Goal: Task Accomplishment & Management: Complete application form

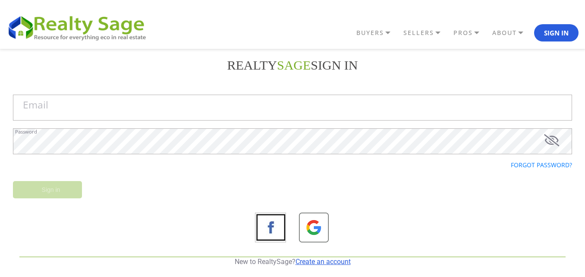
click at [327, 259] on link "Create an account" at bounding box center [323, 261] width 55 height 8
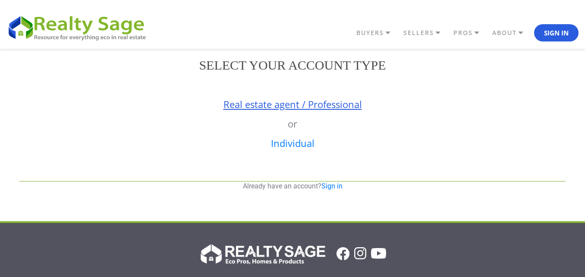
click at [318, 108] on link "Real estate agent / Professional" at bounding box center [292, 104] width 138 height 13
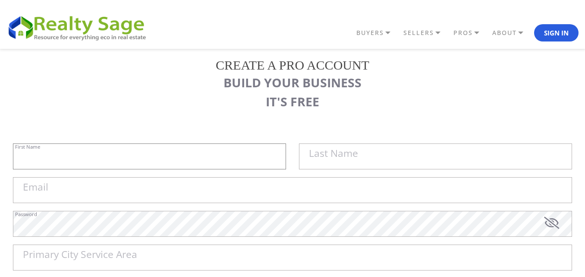
click at [113, 149] on input "First Name" at bounding box center [149, 156] width 273 height 26
paste input "Sell My House Fast [GEOGRAPHIC_DATA] |"
type input "Sell My House Fast [GEOGRAPHIC_DATA] |"
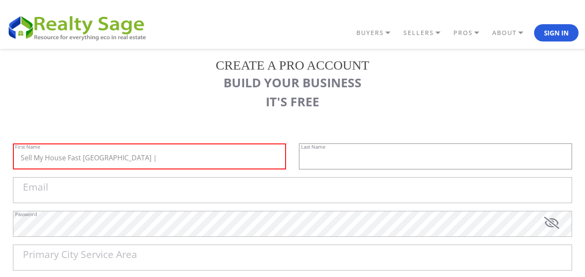
click at [330, 161] on input "text" at bounding box center [435, 156] width 273 height 26
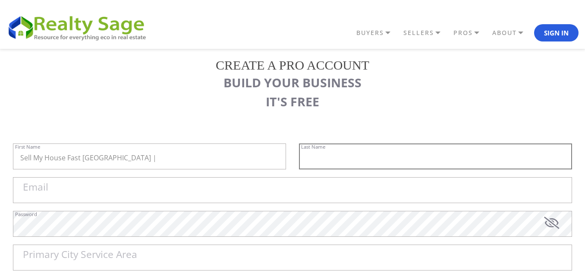
paste input "As Is Cash Home Buyers Arvada"
type input "As Is Cash Home Buyers Arvada"
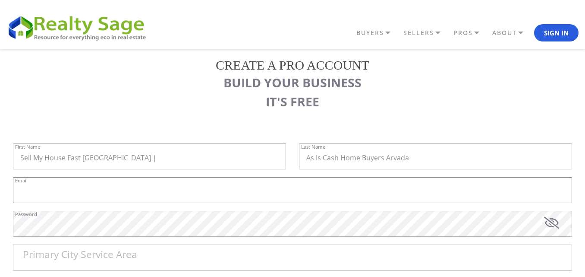
click at [50, 182] on input "Email" at bounding box center [292, 190] width 559 height 26
paste input "[EMAIL_ADDRESS][DOMAIN_NAME]"
type input "[EMAIL_ADDRESS][DOMAIN_NAME]"
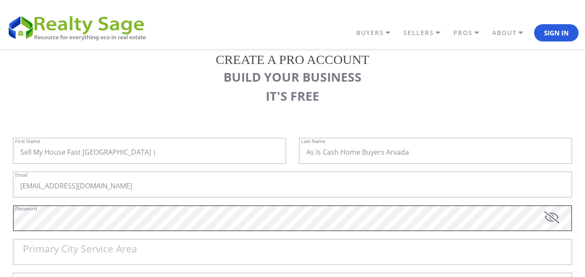
scroll to position [86, 0]
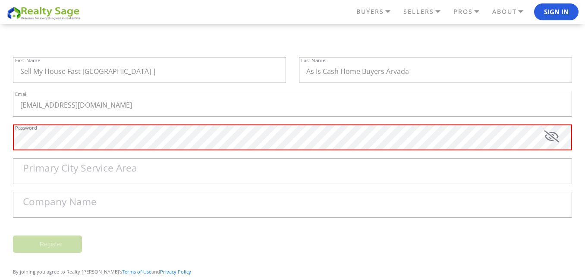
click at [72, 167] on label "Primary City Service Area" at bounding box center [80, 168] width 114 height 10
click at [72, 167] on input "Primary City Service Area" at bounding box center [292, 171] width 559 height 26
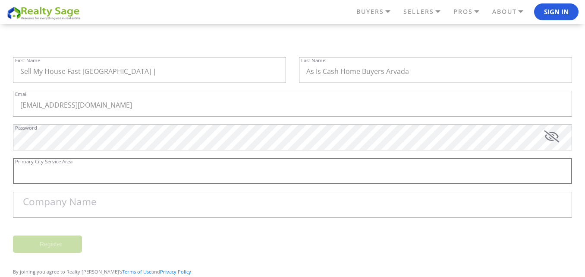
paste input "Arvada"
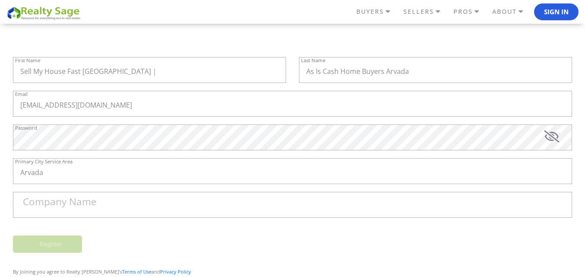
type input "Arvada, CO, USA"
click at [58, 198] on label "Company Name" at bounding box center [60, 202] width 74 height 10
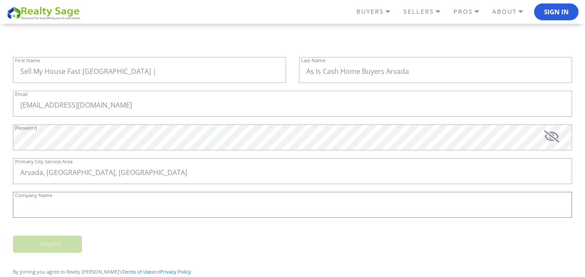
click at [58, 198] on input "Company Name" at bounding box center [292, 205] width 559 height 26
paste input "Sell My House Fast [GEOGRAPHIC_DATA] | As Is Cash Home Buyers Arvada"
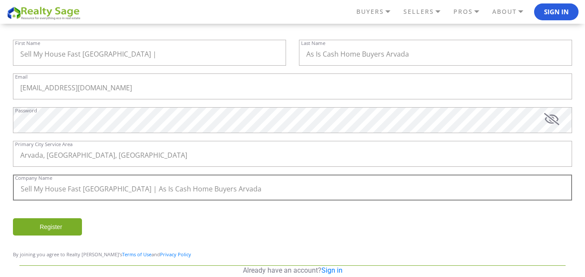
scroll to position [110, 0]
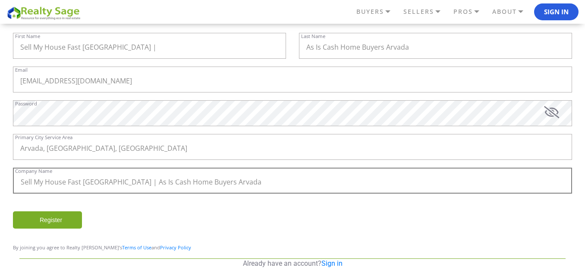
type input "Sell My House Fast [GEOGRAPHIC_DATA] | As Is Cash Home Buyers Arvada"
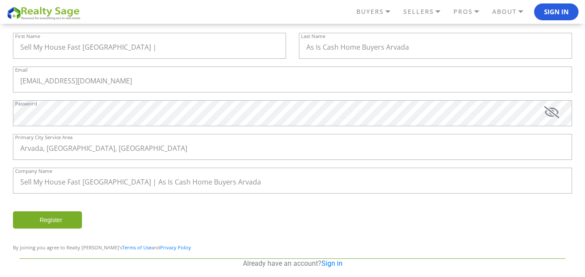
click at [61, 216] on input "Register" at bounding box center [47, 219] width 69 height 17
